Goal: Information Seeking & Learning: Learn about a topic

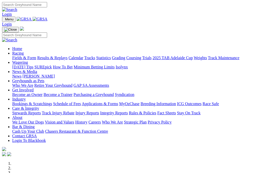
click at [24, 51] on link "Racing" at bounding box center [17, 53] width 11 height 4
click at [67, 56] on link "Results & Replays" at bounding box center [52, 58] width 30 height 4
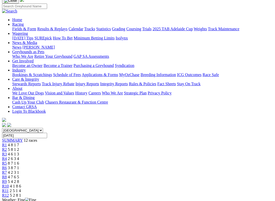
scroll to position [39, 0]
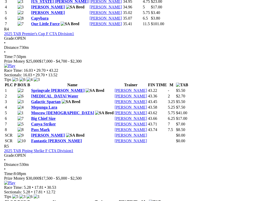
scroll to position [573, 0]
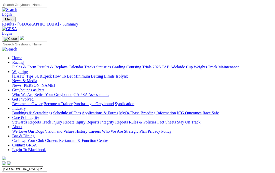
scroll to position [588, 0]
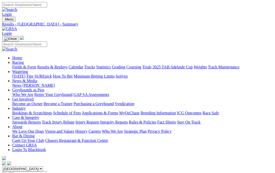
scroll to position [588, 0]
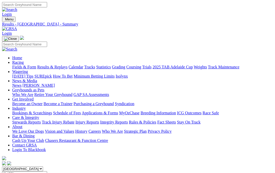
scroll to position [616, 0]
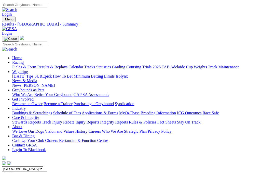
scroll to position [616, 0]
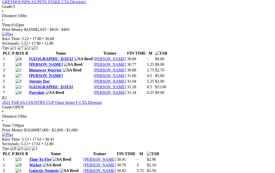
scroll to position [261, 0]
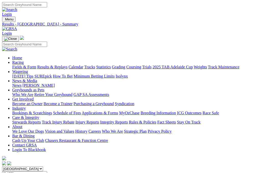
click at [37, 79] on link "News & Media" at bounding box center [24, 81] width 25 height 4
click at [21, 83] on link "News" at bounding box center [16, 85] width 9 height 4
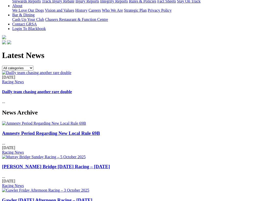
scroll to position [121, 0]
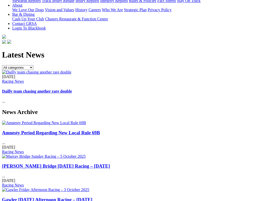
click at [29, 130] on link "Amnesty Period Regarding New Local Rule 69B" at bounding box center [51, 132] width 98 height 5
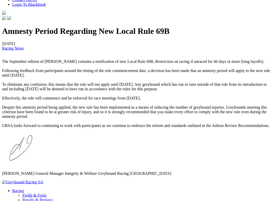
scroll to position [149, 0]
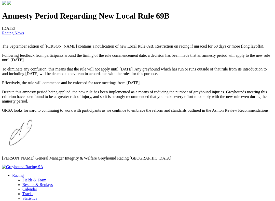
click at [182, 149] on p "Andrew Baker General Manager Integrity & Welfare Greyhound Racing South Austral…" at bounding box center [137, 139] width 271 height 44
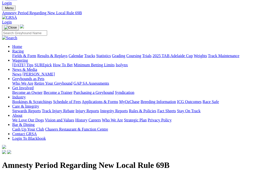
scroll to position [0, 0]
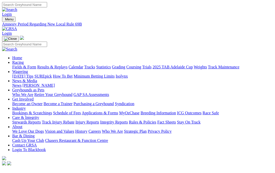
click at [55, 83] on link "[PERSON_NAME]" at bounding box center [38, 85] width 32 height 4
